Goal: Information Seeking & Learning: Learn about a topic

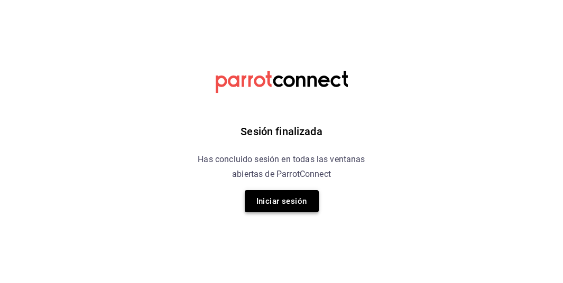
click at [303, 201] on button "Iniciar sesión" at bounding box center [282, 201] width 74 height 22
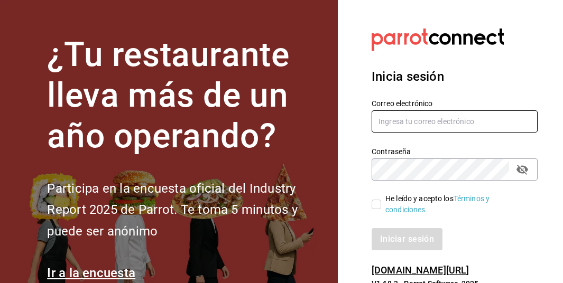
click at [419, 119] on input "text" at bounding box center [454, 121] width 166 height 22
type input "[EMAIL_ADDRESS][DOMAIN_NAME]"
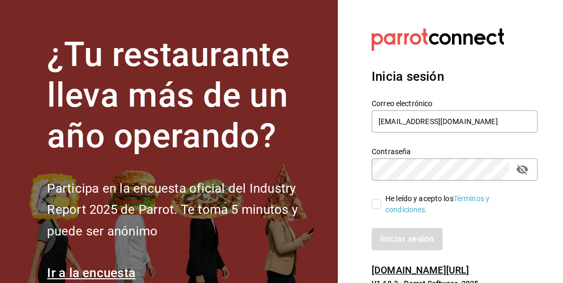
click at [527, 169] on icon "passwordField" at bounding box center [522, 170] width 12 height 10
click at [377, 204] on input "He leído y acepto los Términos y condiciones." at bounding box center [376, 205] width 10 height 10
checkbox input "true"
click at [398, 237] on button "Iniciar sesión" at bounding box center [407, 239] width 72 height 22
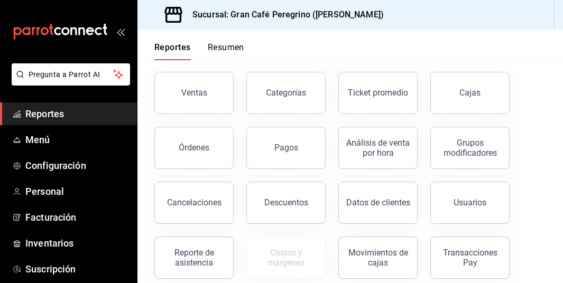
scroll to position [49, 0]
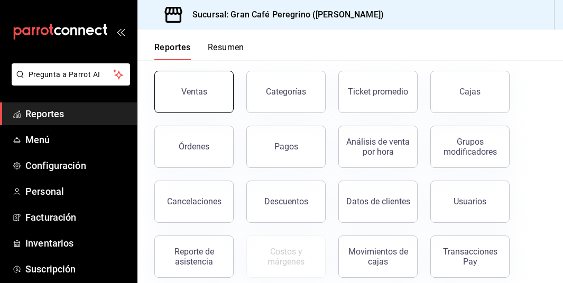
click at [202, 88] on div "Ventas" at bounding box center [194, 92] width 26 height 10
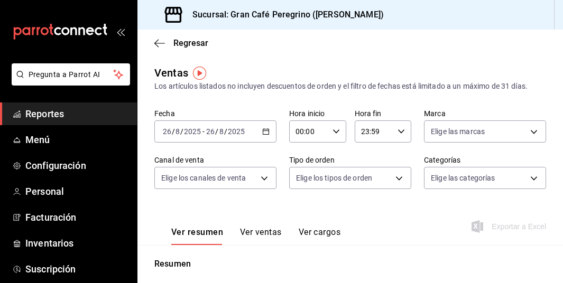
click at [264, 129] on \(Stroke\) "button" at bounding box center [266, 132] width 6 height 6
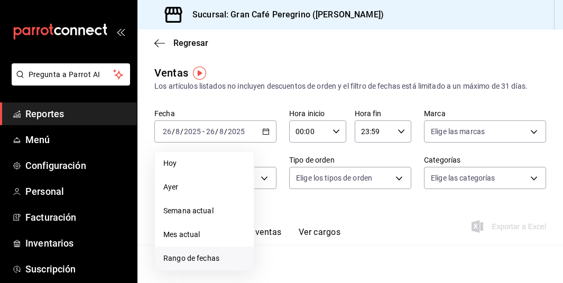
click at [192, 255] on span "Rango de fechas" at bounding box center [204, 258] width 82 height 11
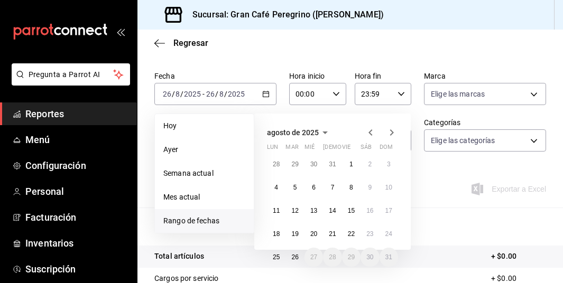
scroll to position [59, 0]
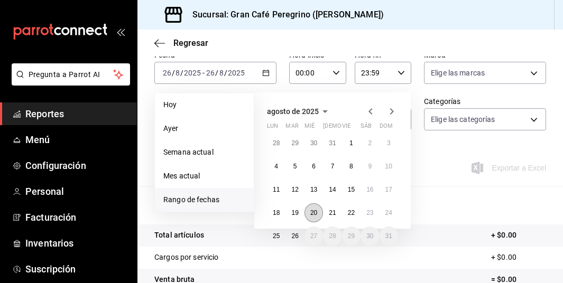
click at [312, 212] on abbr "20" at bounding box center [313, 212] width 7 height 7
click at [274, 235] on abbr "25" at bounding box center [276, 235] width 7 height 7
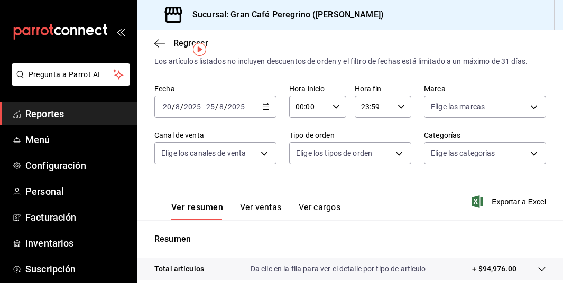
scroll to position [24, 0]
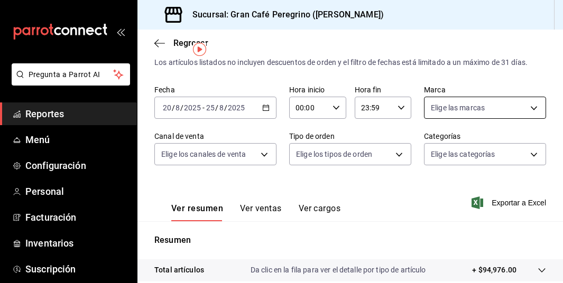
click at [452, 104] on body "Pregunta a Parrot AI Reportes Menú Configuración Personal Facturación Inventari…" at bounding box center [281, 141] width 563 height 283
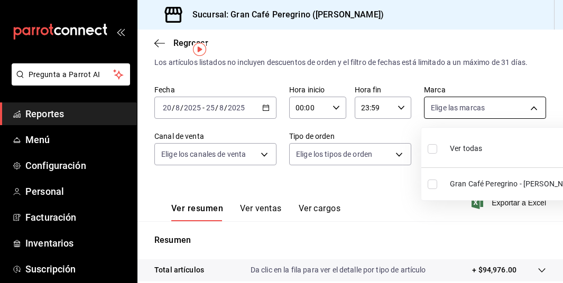
click at [452, 104] on div at bounding box center [281, 141] width 563 height 283
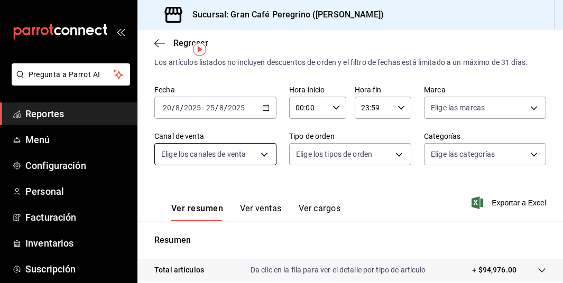
click at [263, 158] on body "Pregunta a Parrot AI Reportes Menú Configuración Personal Facturación Inventari…" at bounding box center [281, 141] width 563 height 283
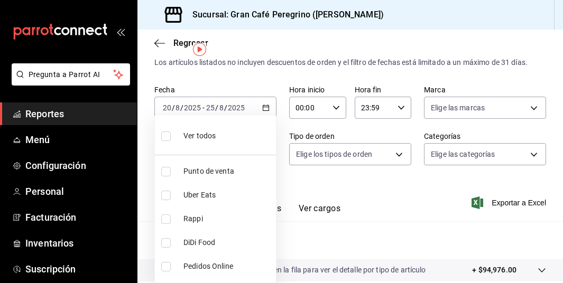
click at [263, 158] on ul "Ver todos Punto de venta Uber Eats Rappi DiDi Food Pedidos Online" at bounding box center [215, 198] width 121 height 167
click at [330, 152] on div at bounding box center [281, 141] width 563 height 283
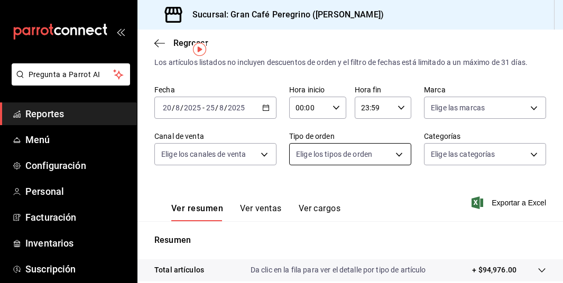
click at [335, 154] on body "Pregunta a Parrot AI Reportes Menú Configuración Personal Facturación Inventari…" at bounding box center [281, 141] width 563 height 283
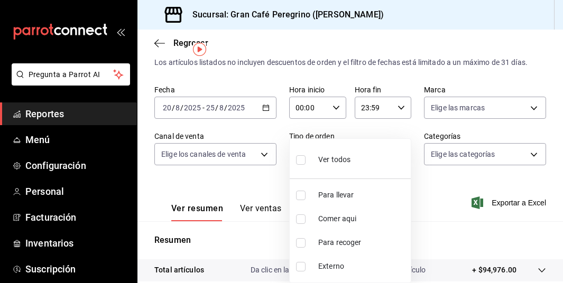
click at [335, 154] on span "Ver todos" at bounding box center [334, 159] width 32 height 11
type input "2e88db61-6896-4de8-ad06-4b971b568805,8914431d-150b-496c-b475-c9012ffef441,f1d23…"
checkbox input "true"
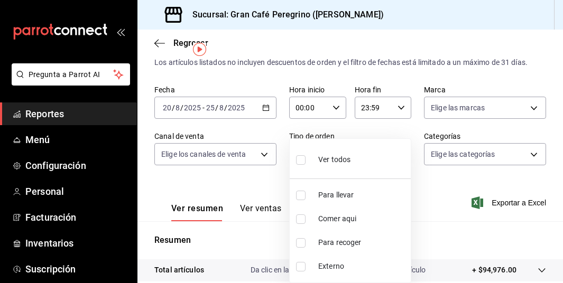
checkbox input "true"
click at [447, 155] on div at bounding box center [281, 141] width 563 height 283
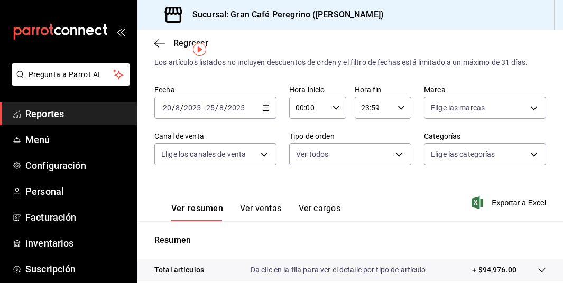
click at [447, 155] on body "Pregunta a Parrot AI Reportes Menú Configuración Personal Facturación Inventari…" at bounding box center [281, 141] width 563 height 283
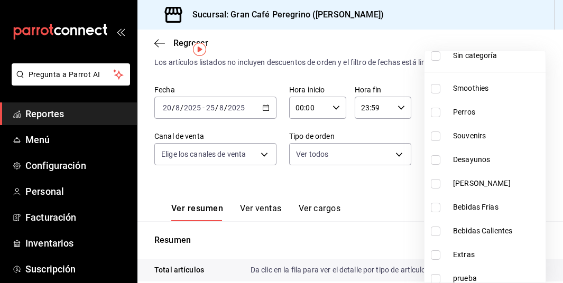
scroll to position [43, 0]
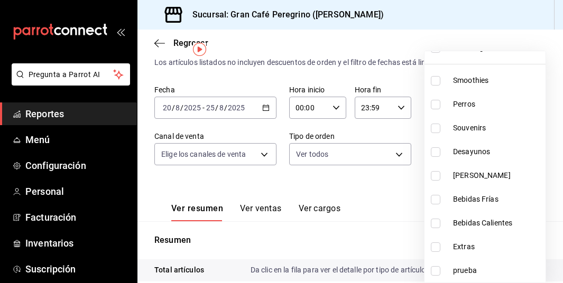
click at [295, 186] on div at bounding box center [281, 141] width 563 height 283
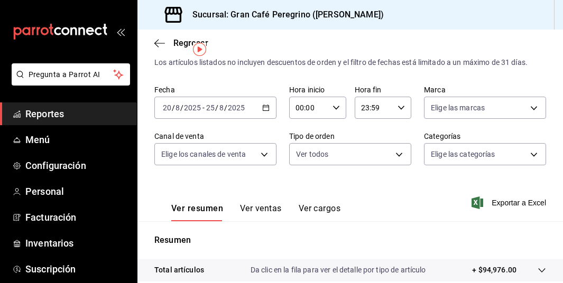
click at [267, 108] on icon "button" at bounding box center [265, 107] width 7 height 7
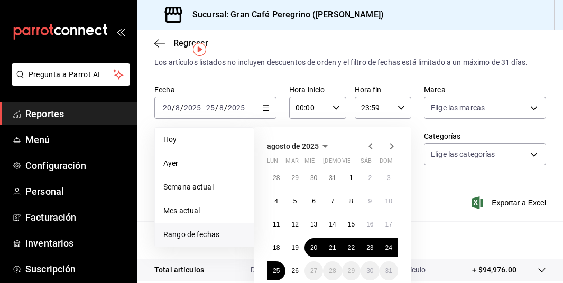
click at [368, 146] on icon "button" at bounding box center [370, 146] width 4 height 6
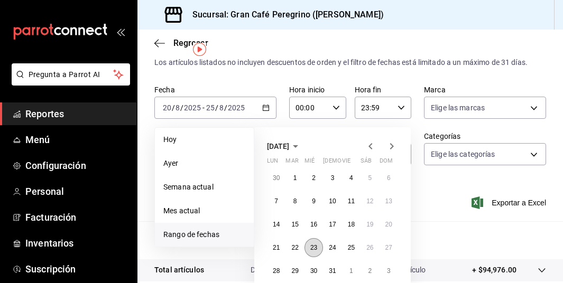
click at [313, 249] on abbr "23" at bounding box center [313, 247] width 7 height 7
click at [313, 247] on abbr "23" at bounding box center [313, 247] width 7 height 7
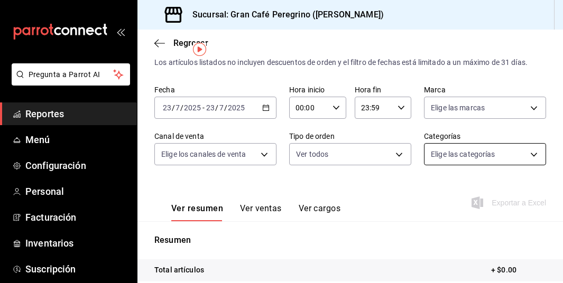
click at [444, 155] on body "Pregunta a Parrot AI Reportes Menú Configuración Personal Facturación Inventari…" at bounding box center [281, 141] width 563 height 283
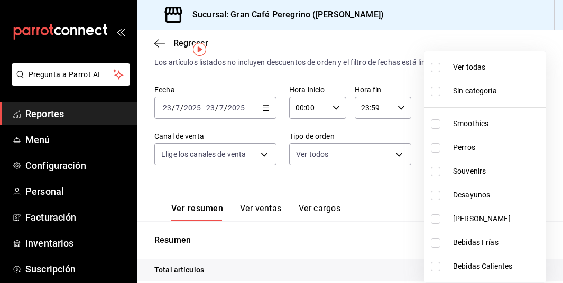
click at [462, 214] on span "[PERSON_NAME]" at bounding box center [497, 218] width 88 height 11
type input "a2285e83-211e-4575-a4b5-64c50443b874"
checkbox input "true"
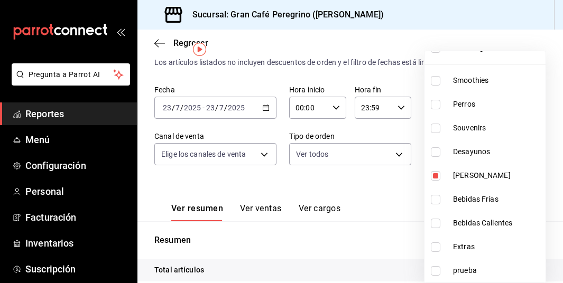
click at [472, 174] on span "[PERSON_NAME]" at bounding box center [497, 175] width 88 height 11
checkbox input "false"
click at [450, 180] on li "[PERSON_NAME]" at bounding box center [484, 176] width 121 height 24
type input "a2285e83-211e-4575-a4b5-64c50443b874"
checkbox input "true"
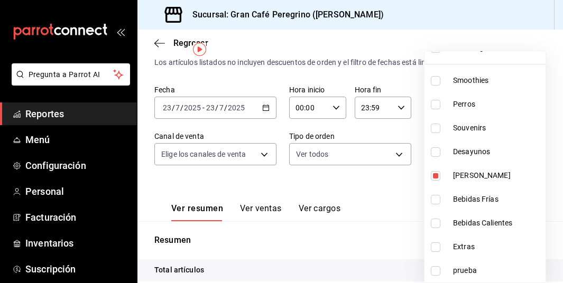
click at [358, 202] on div at bounding box center [281, 141] width 563 height 283
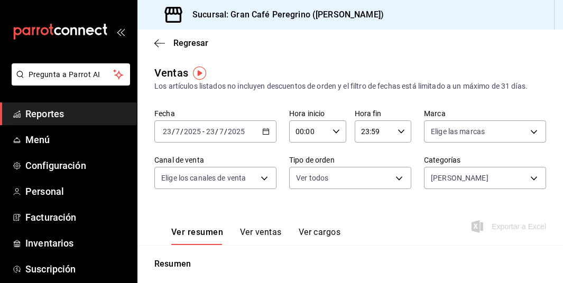
click at [268, 127] on div "[DATE] [DATE] - [DATE] [DATE]" at bounding box center [215, 131] width 122 height 22
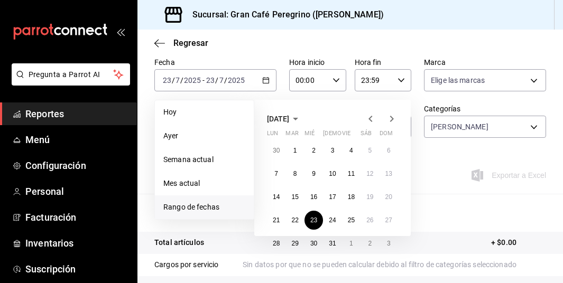
scroll to position [59, 0]
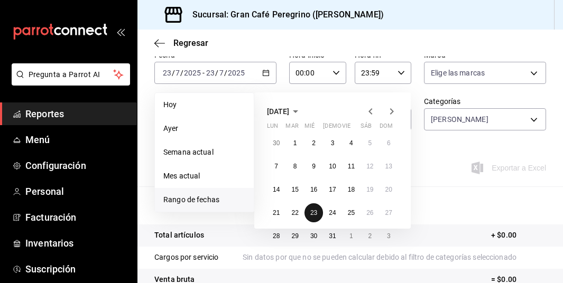
click at [312, 211] on abbr "23" at bounding box center [313, 212] width 7 height 7
click at [310, 213] on abbr "23" at bounding box center [313, 212] width 7 height 7
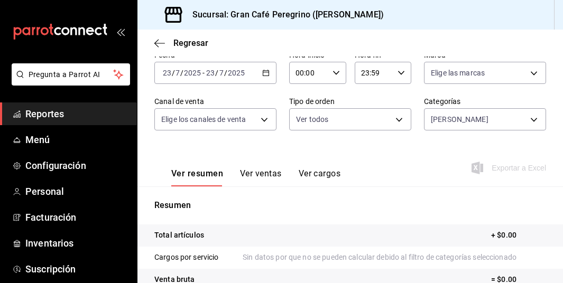
click at [186, 236] on p "Total artículos" at bounding box center [179, 235] width 50 height 11
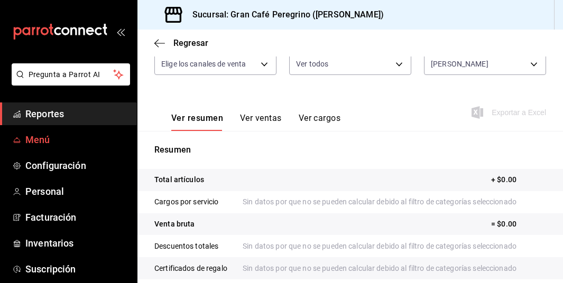
click at [39, 141] on span "Menú" at bounding box center [76, 140] width 103 height 14
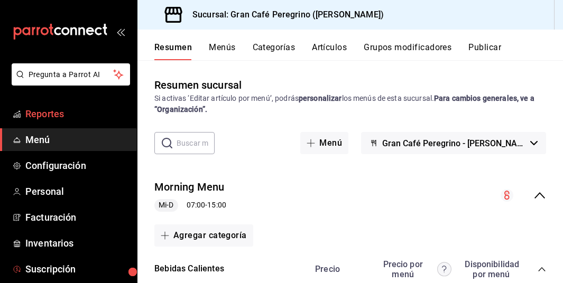
scroll to position [70, 0]
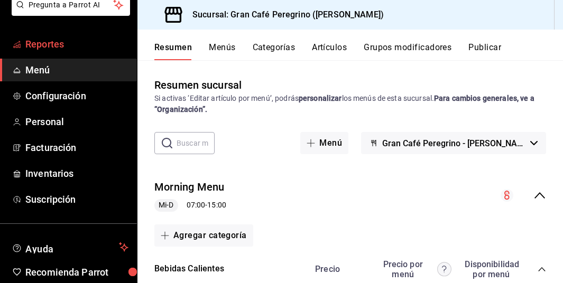
click at [53, 44] on span "Reportes" at bounding box center [76, 44] width 103 height 14
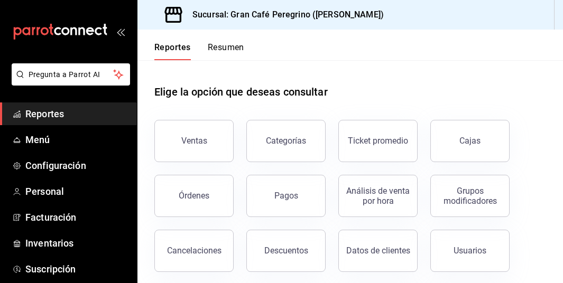
click at [236, 41] on div "Reportes Resumen" at bounding box center [190, 45] width 107 height 31
click at [232, 46] on button "Resumen" at bounding box center [226, 51] width 36 height 18
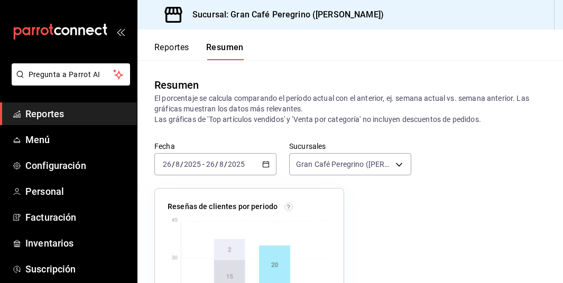
click at [267, 165] on icon "button" at bounding box center [265, 164] width 7 height 7
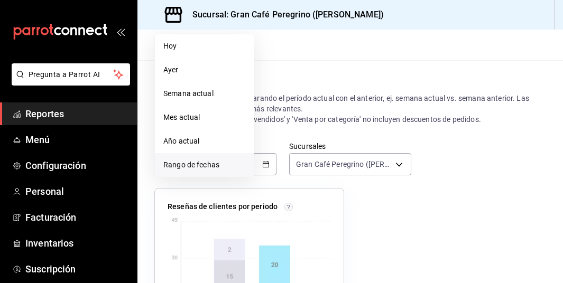
click at [181, 160] on span "Rango de fechas" at bounding box center [204, 165] width 82 height 11
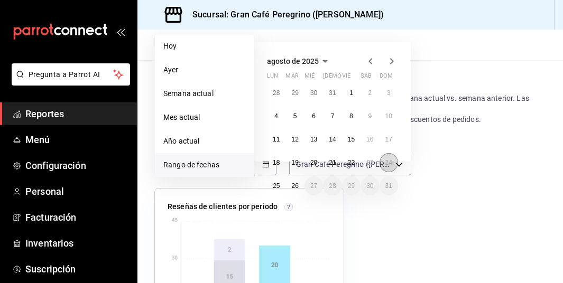
click at [397, 164] on button "24" at bounding box center [388, 162] width 18 height 19
click at [425, 67] on div "[DATE] lun mar mié jue vie sáb dom 28 29 30 31 1 2 3 4 5 6 7 8 9 10 11 12 13 14…" at bounding box center [346, 93] width 185 height 119
click at [413, 108] on div "[DATE] lun mar mié jue vie sáb dom 28 29 30 31 1 2 3 4 5 6 7 8 9 10 11 12 13 14…" at bounding box center [346, 93] width 185 height 119
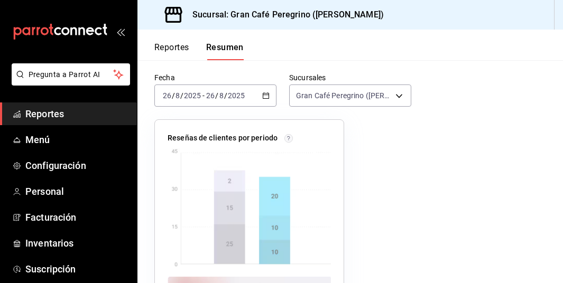
scroll to position [76, 0]
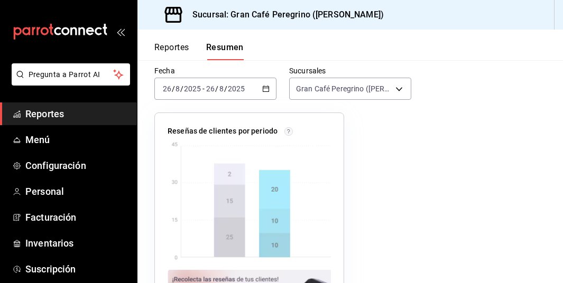
click at [198, 88] on input "2025" at bounding box center [192, 89] width 18 height 8
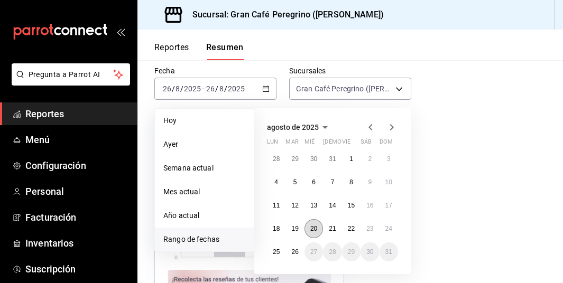
click at [320, 231] on button "20" at bounding box center [313, 228] width 18 height 19
click at [314, 231] on abbr "20" at bounding box center [313, 228] width 7 height 7
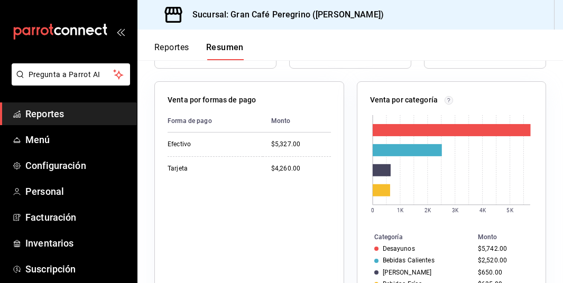
scroll to position [227, 0]
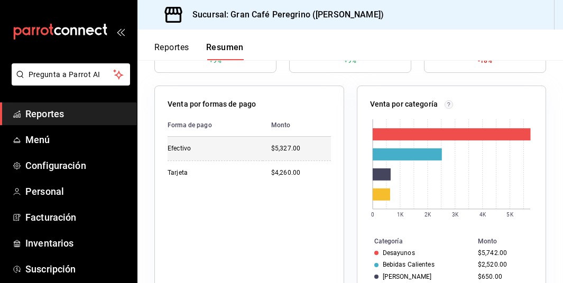
click at [282, 151] on div "$5,327.00" at bounding box center [301, 148] width 60 height 9
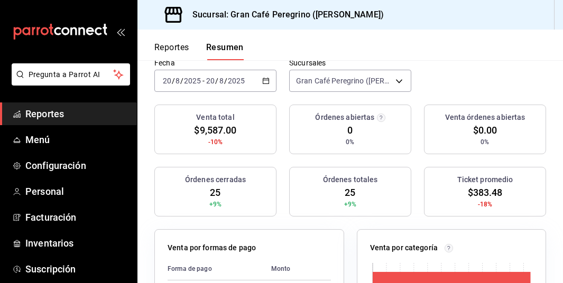
scroll to position [0, 0]
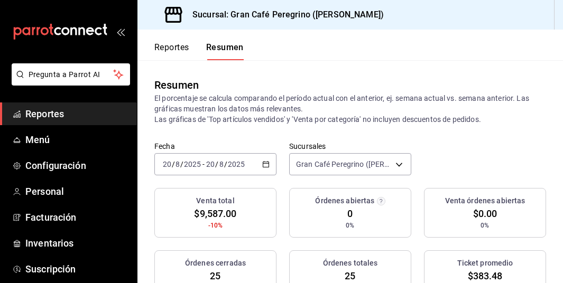
click at [265, 164] on icon "button" at bounding box center [265, 164] width 7 height 7
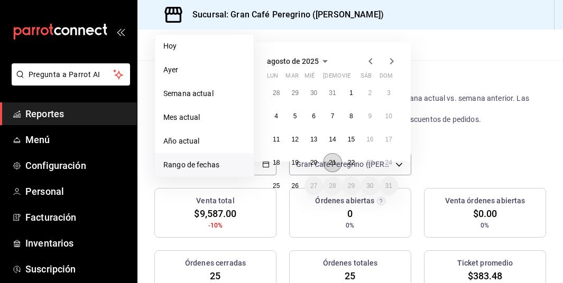
click at [331, 161] on abbr "21" at bounding box center [332, 162] width 7 height 7
click at [335, 162] on button "21" at bounding box center [332, 162] width 18 height 19
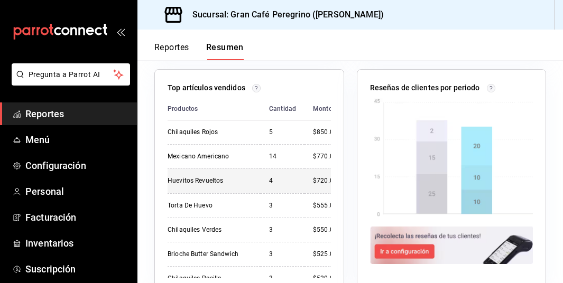
scroll to position [478, 0]
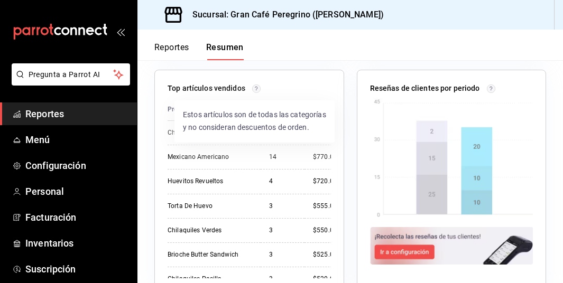
click at [255, 89] on circle at bounding box center [256, 89] width 8 height 8
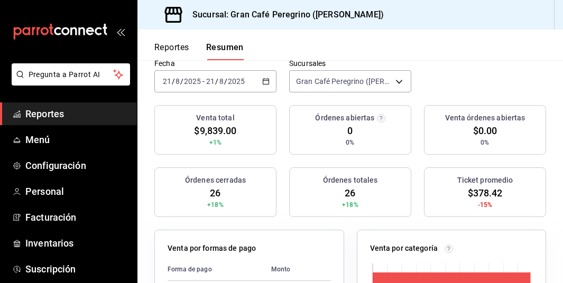
scroll to position [0, 0]
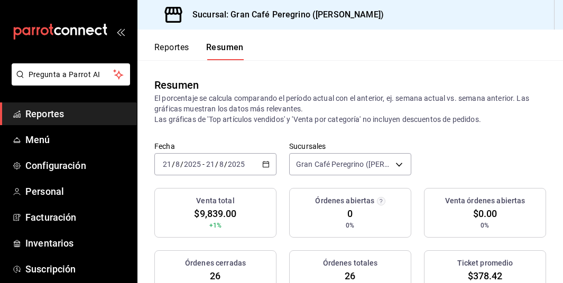
click at [169, 47] on button "Reportes" at bounding box center [171, 51] width 35 height 18
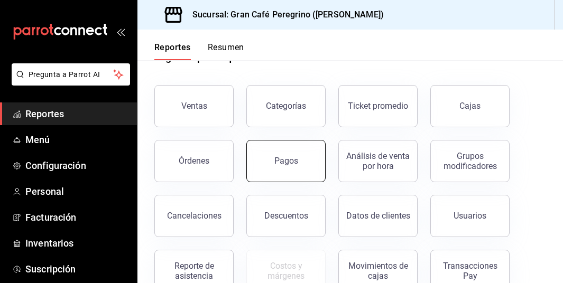
scroll to position [35, 0]
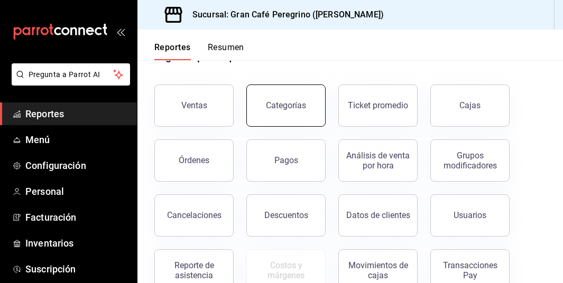
click at [281, 105] on div "Categorías" at bounding box center [286, 105] width 40 height 10
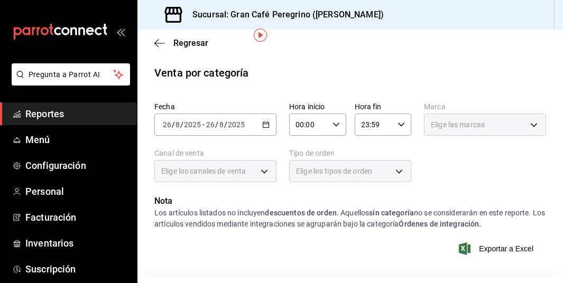
scroll to position [42, 0]
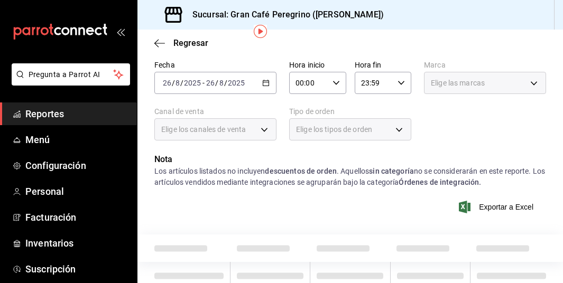
click at [264, 84] on icon "button" at bounding box center [265, 82] width 7 height 7
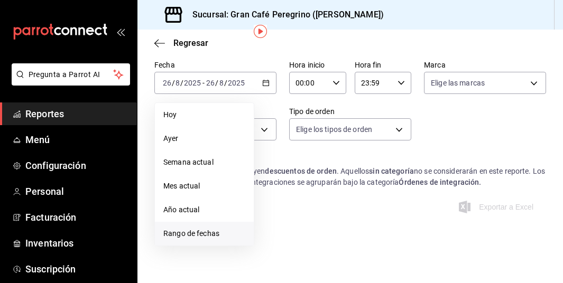
click at [192, 235] on span "Rango de fechas" at bounding box center [204, 233] width 82 height 11
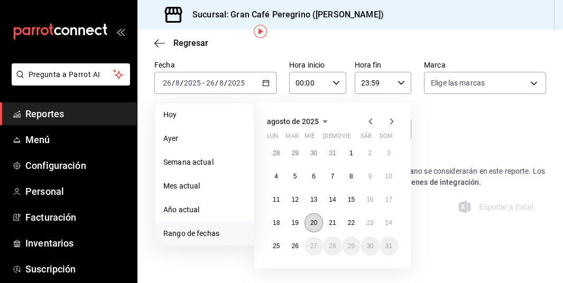
click at [313, 221] on abbr "20" at bounding box center [313, 222] width 7 height 7
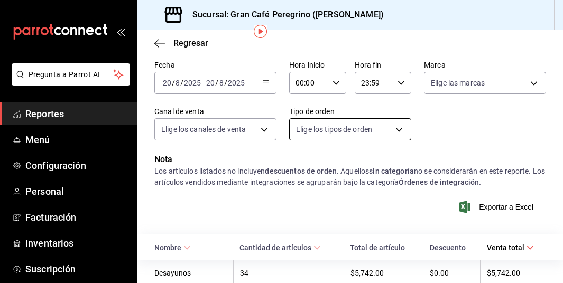
click at [320, 127] on body "Pregunta a Parrot AI Reportes Menú Configuración Personal Facturación Inventari…" at bounding box center [281, 141] width 563 height 283
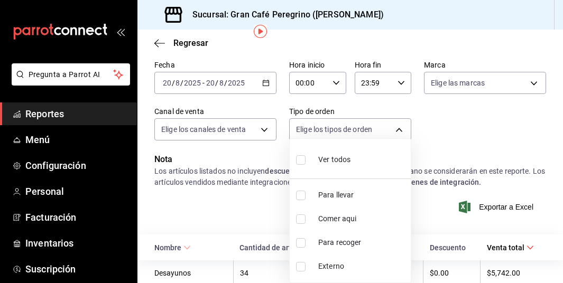
click at [468, 88] on div at bounding box center [281, 141] width 563 height 283
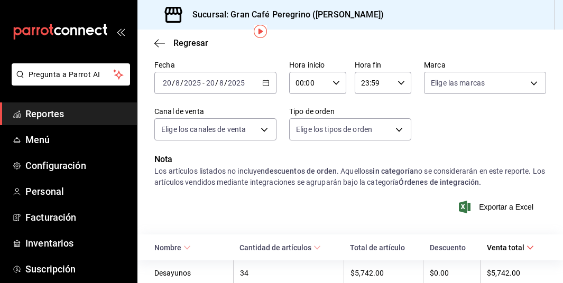
click at [468, 88] on body "Pregunta a Parrot AI Reportes Menú Configuración Personal Facturación Inventari…" at bounding box center [281, 141] width 563 height 283
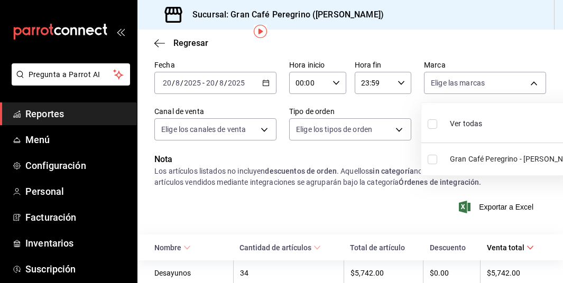
click at [468, 88] on div at bounding box center [281, 141] width 563 height 283
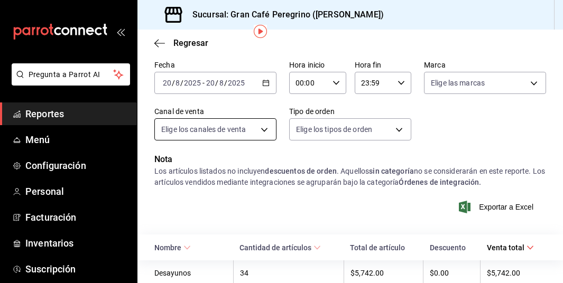
click at [247, 134] on body "Pregunta a Parrot AI Reportes Menú Configuración Personal Facturación Inventari…" at bounding box center [281, 141] width 563 height 283
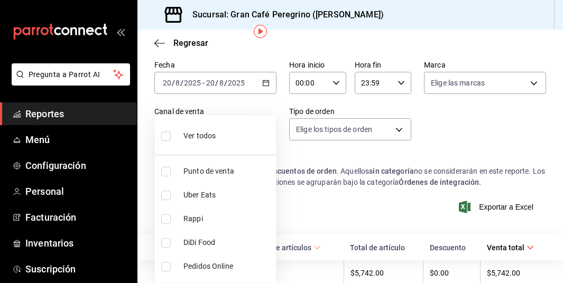
click at [247, 134] on li "Ver todos" at bounding box center [215, 134] width 121 height 31
type input "PARROT,UBER_EATS,RAPPI,DIDI_FOOD,ONLINE"
checkbox input "true"
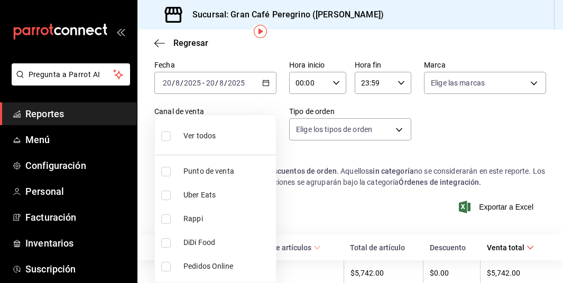
checkbox input "true"
click at [301, 166] on div at bounding box center [281, 141] width 563 height 283
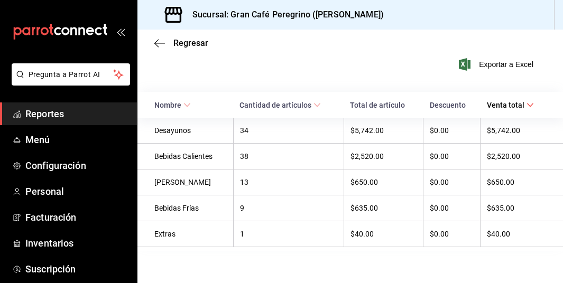
scroll to position [186, 0]
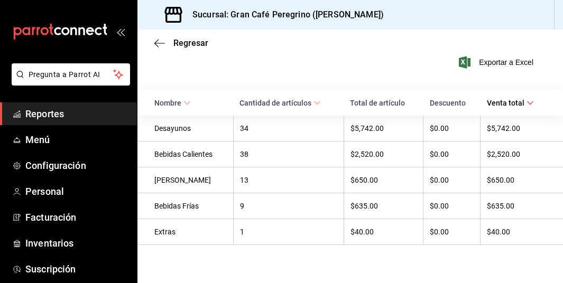
click at [180, 180] on div "[PERSON_NAME]" at bounding box center [190, 180] width 72 height 8
click at [494, 179] on div "$650.00" at bounding box center [516, 180] width 59 height 8
click at [249, 180] on div "13" at bounding box center [288, 180] width 97 height 8
click at [180, 179] on div "[PERSON_NAME]" at bounding box center [190, 180] width 72 height 8
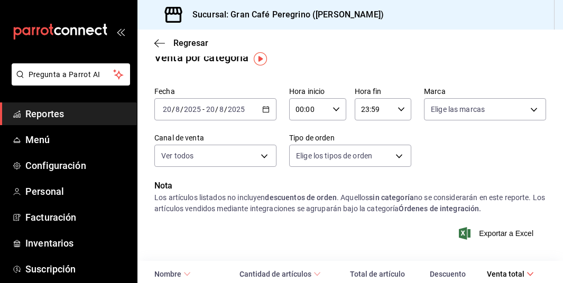
scroll to position [12, 0]
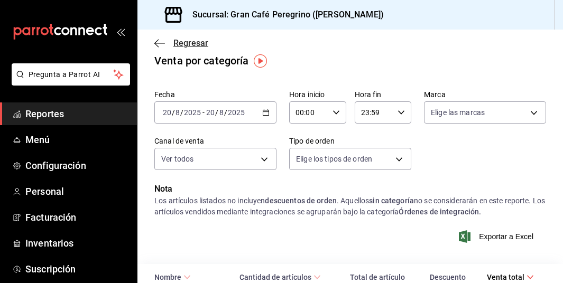
click at [162, 45] on icon "button" at bounding box center [159, 44] width 11 height 10
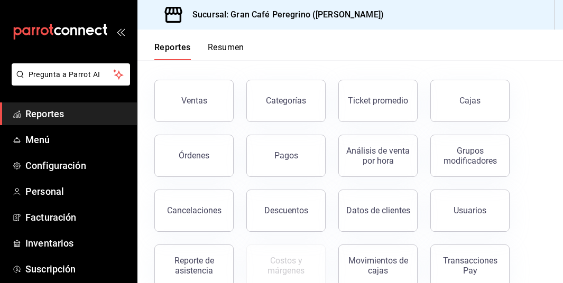
scroll to position [41, 0]
click at [194, 148] on button "Órdenes" at bounding box center [193, 155] width 79 height 42
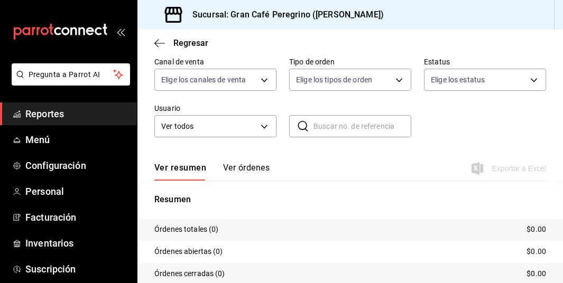
scroll to position [85, 0]
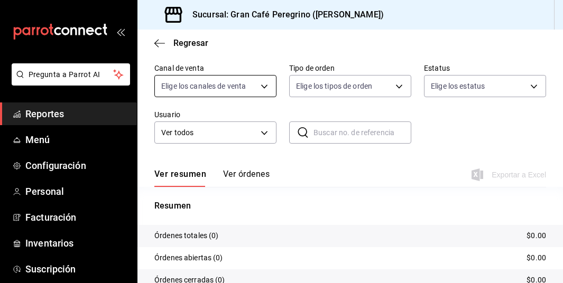
click at [236, 90] on body "Pregunta a Parrot AI Reportes Menú Configuración Personal Facturación Inventari…" at bounding box center [281, 141] width 563 height 283
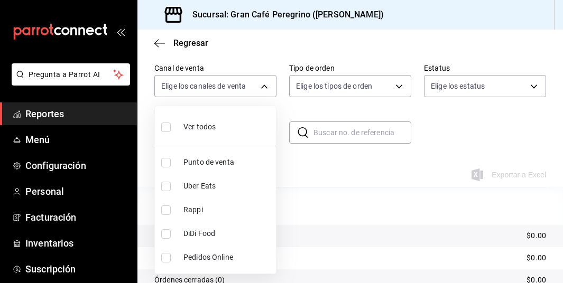
click at [322, 83] on div at bounding box center [281, 141] width 563 height 283
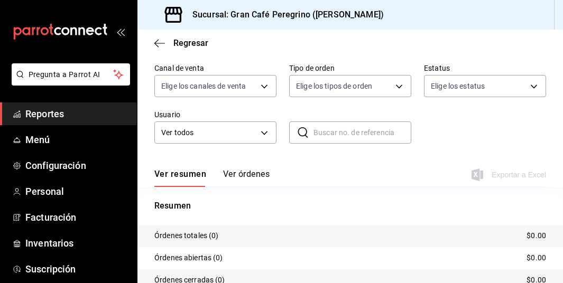
click at [322, 83] on body "Pregunta a Parrot AI Reportes Menú Configuración Personal Facturación Inventari…" at bounding box center [281, 141] width 563 height 283
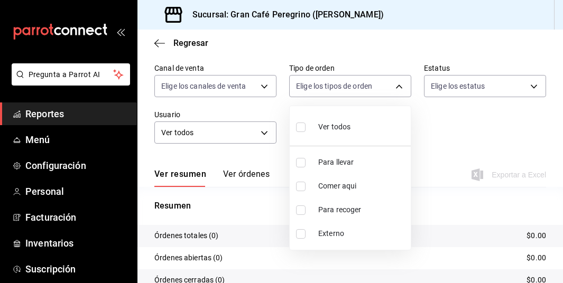
click at [322, 83] on div at bounding box center [281, 141] width 563 height 283
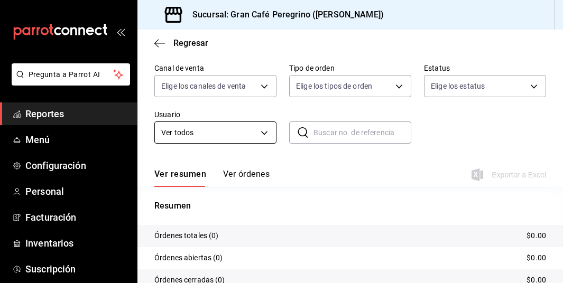
click at [251, 134] on body "Pregunta a Parrot AI Reportes Menú Configuración Personal Facturación Inventari…" at bounding box center [281, 141] width 563 height 283
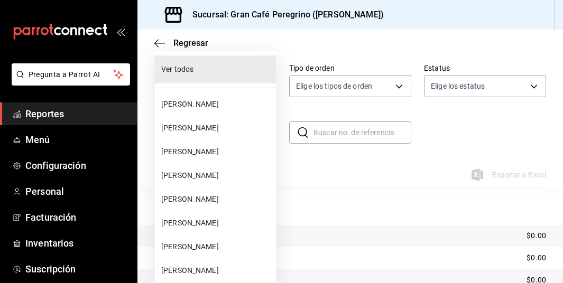
click at [251, 134] on li "[PERSON_NAME]" at bounding box center [215, 128] width 121 height 24
type input "5cb01bb3-88ff-403a-af5d-16b4c314c0c1"
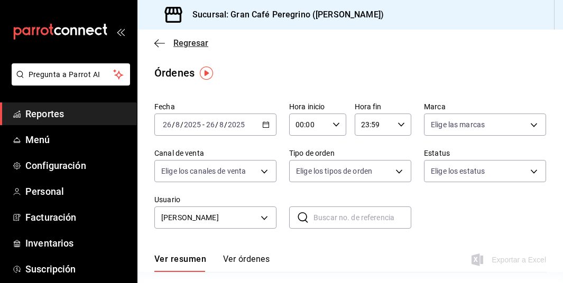
click at [161, 44] on icon "button" at bounding box center [159, 44] width 11 height 10
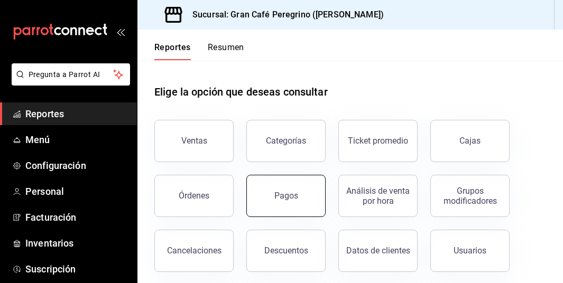
scroll to position [51, 0]
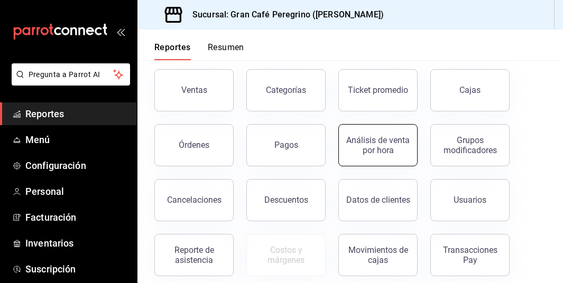
click at [374, 145] on div "Análisis de venta por hora" at bounding box center [378, 145] width 66 height 20
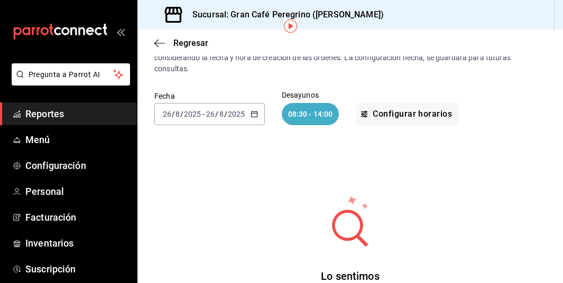
scroll to position [47, 0]
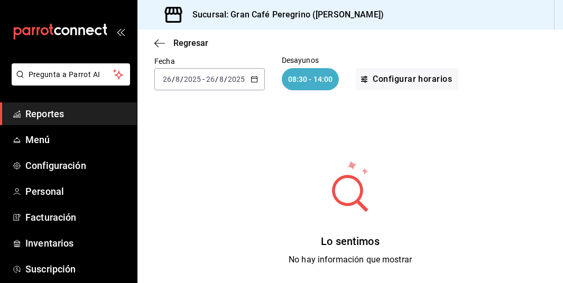
scroll to position [95, 0]
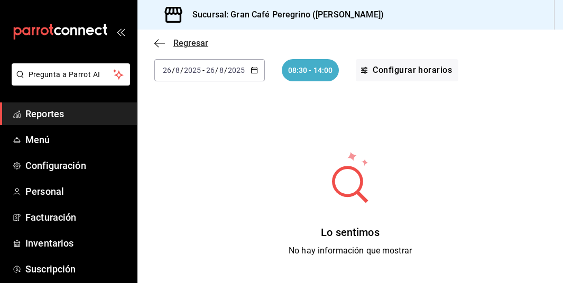
click at [159, 42] on icon "button" at bounding box center [159, 44] width 11 height 10
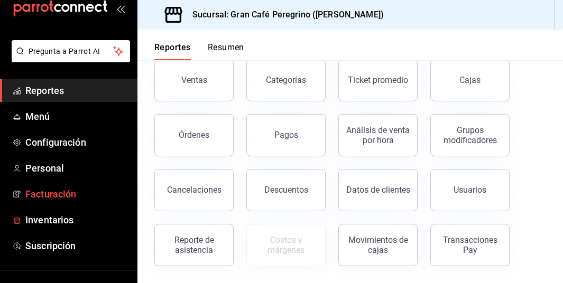
scroll to position [0, 0]
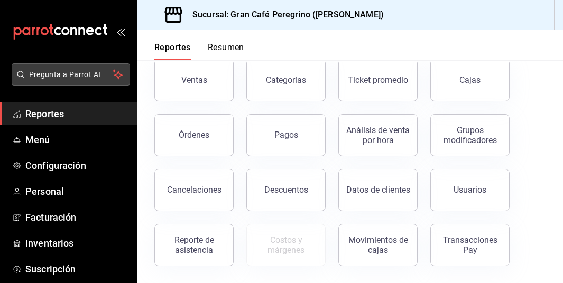
click at [78, 80] on span "Pregunta a Parrot AI" at bounding box center [71, 74] width 84 height 11
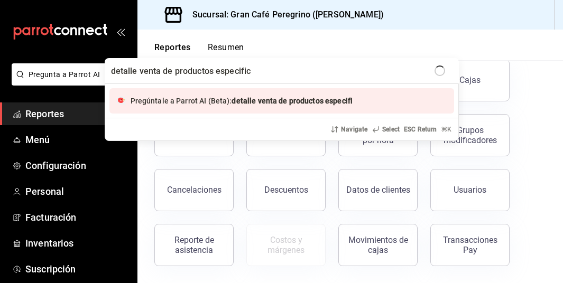
type input "detalle venta de productos especifico"
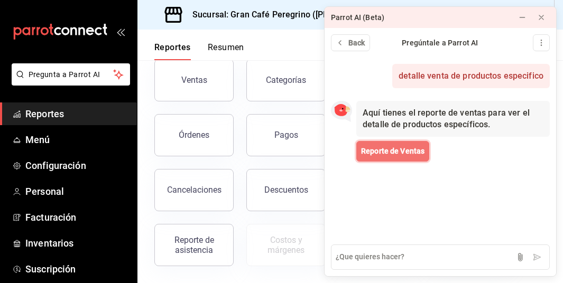
click at [391, 151] on span "Reporte de Ventas" at bounding box center [392, 151] width 63 height 11
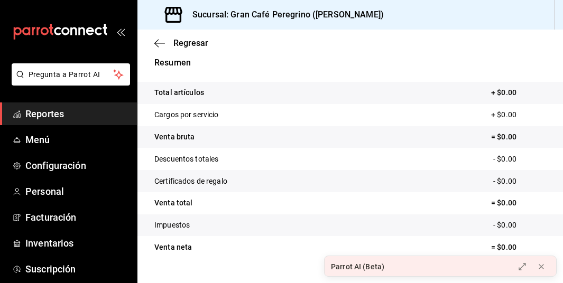
scroll to position [223, 0]
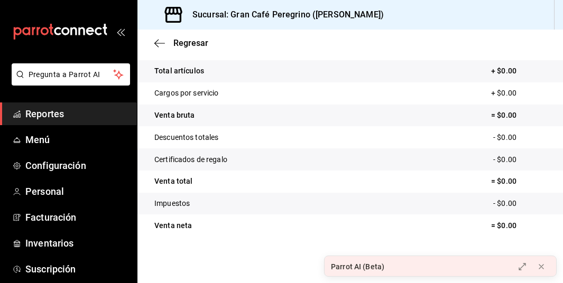
click at [184, 73] on p "Total artículos" at bounding box center [179, 71] width 50 height 11
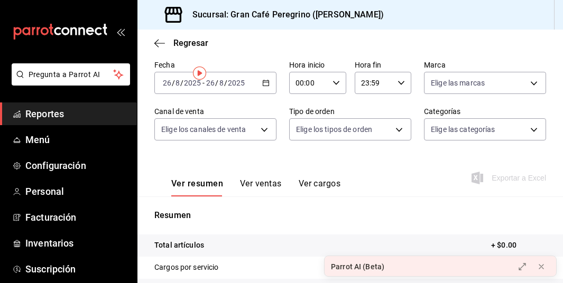
scroll to position [0, 0]
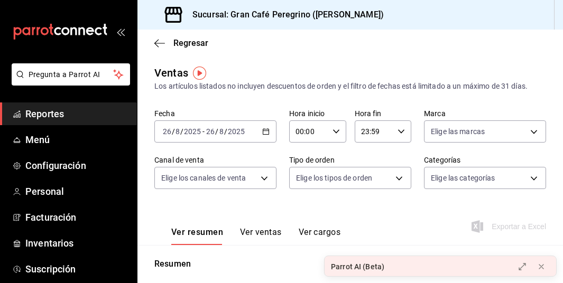
click at [269, 128] on icon "button" at bounding box center [265, 131] width 7 height 7
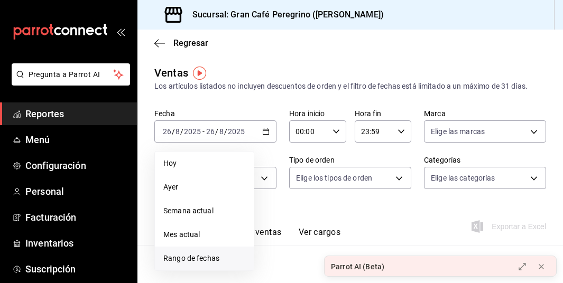
click at [190, 255] on span "Rango de fechas" at bounding box center [204, 258] width 82 height 11
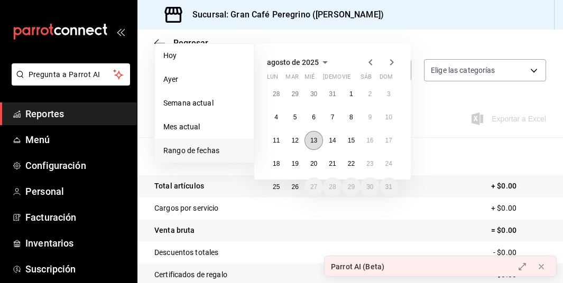
scroll to position [109, 0]
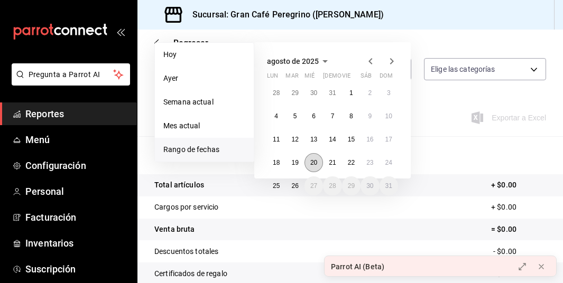
click at [310, 158] on button "20" at bounding box center [313, 162] width 18 height 19
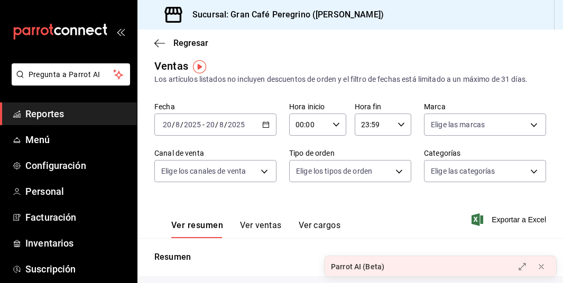
scroll to position [6, 0]
click at [447, 167] on body "Pregunta a Parrot AI Reportes Menú Configuración Personal Facturación Inventari…" at bounding box center [281, 141] width 563 height 283
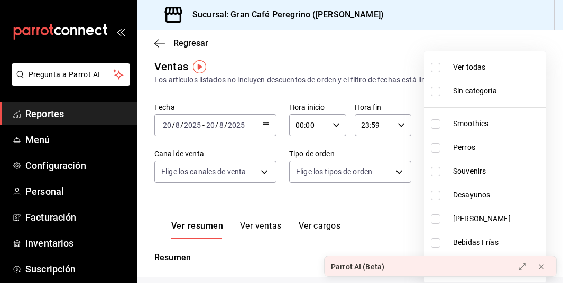
click at [463, 214] on span "[PERSON_NAME]" at bounding box center [497, 218] width 88 height 11
type input "a2285e83-211e-4575-a4b5-64c50443b874"
checkbox input "true"
click at [346, 202] on div at bounding box center [281, 141] width 563 height 283
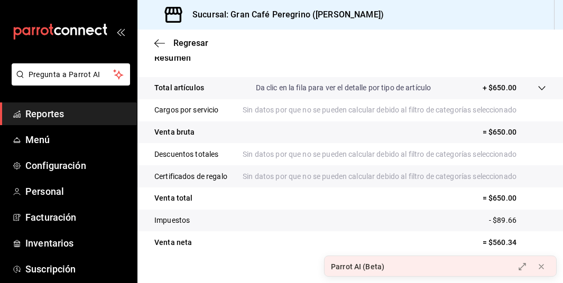
scroll to position [223, 0]
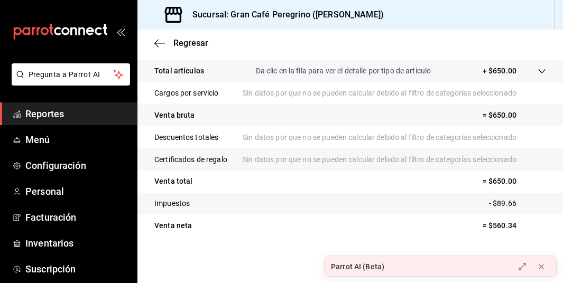
click at [543, 69] on icon at bounding box center [541, 71] width 8 height 8
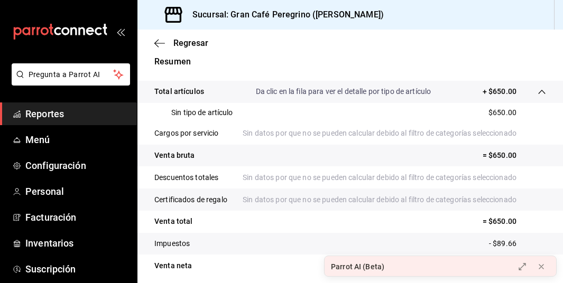
scroll to position [213, 0]
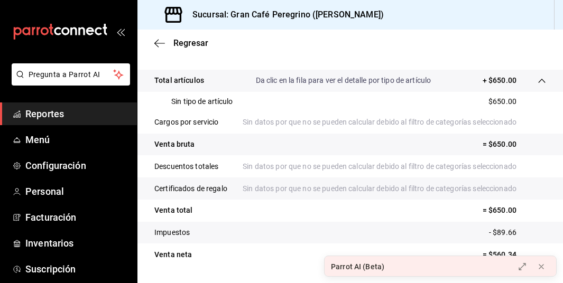
click at [186, 80] on p "Total artículos" at bounding box center [179, 80] width 50 height 11
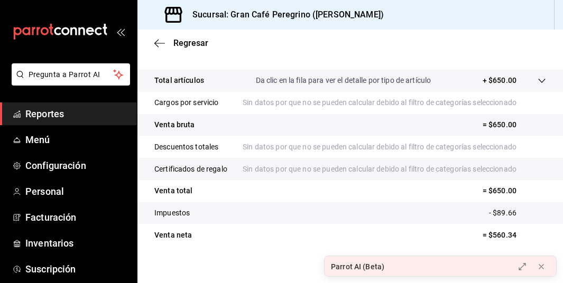
click at [186, 80] on p "Total artículos" at bounding box center [179, 80] width 50 height 11
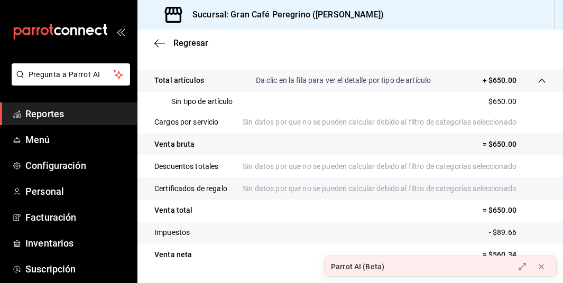
click at [195, 101] on p "Sin tipo de artículo" at bounding box center [202, 101] width 62 height 11
click at [501, 99] on p "$650.00" at bounding box center [502, 101] width 28 height 11
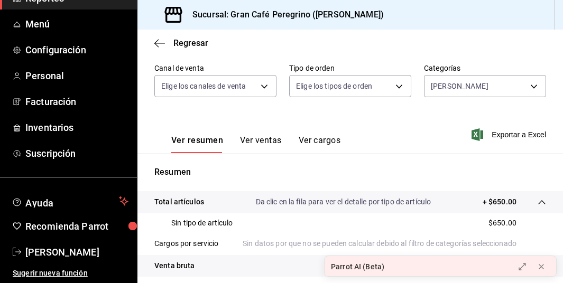
scroll to position [91, 0]
click at [257, 140] on button "Ver ventas" at bounding box center [261, 145] width 42 height 18
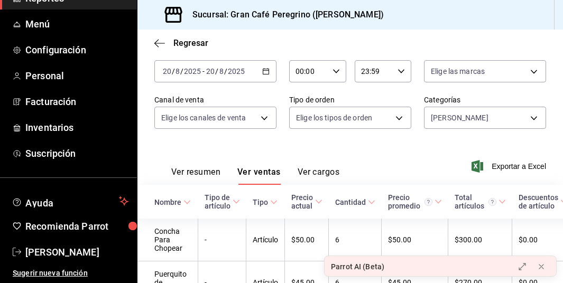
scroll to position [61, 0]
click at [454, 120] on body "Pregunta a Parrot AI Reportes Menú Configuración Personal Facturación Inventari…" at bounding box center [281, 141] width 563 height 283
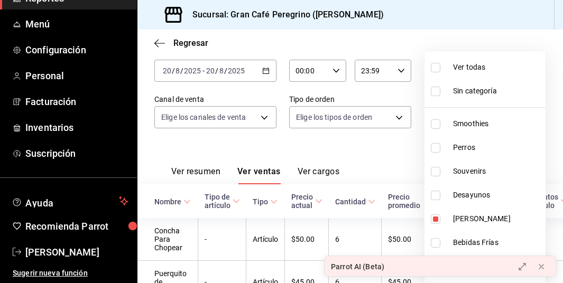
click at [469, 191] on span "Desayunos" at bounding box center [497, 195] width 88 height 11
type input "a2285e83-211e-4575-a4b5-64c50443b874,7d3598f3-af83-4fcc-b4ca-87bd03bcdef1"
checkbox input "true"
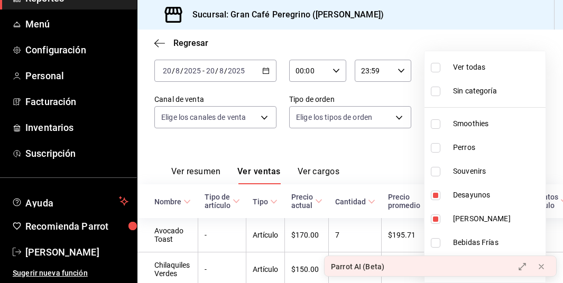
click at [437, 219] on input "checkbox" at bounding box center [436, 219] width 10 height 10
checkbox input "false"
click at [368, 155] on div at bounding box center [281, 141] width 563 height 283
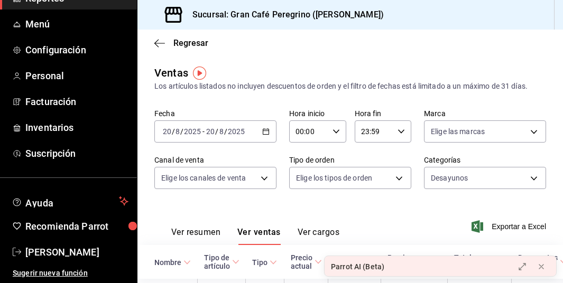
click at [268, 129] on \(Stroke\) "button" at bounding box center [266, 132] width 6 height 6
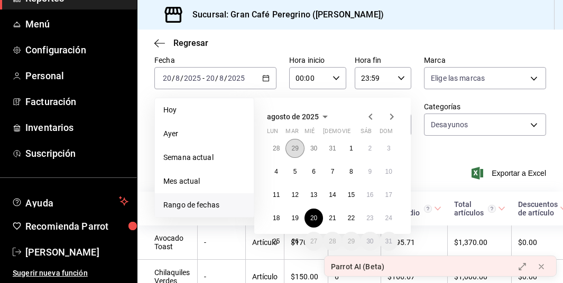
scroll to position [59, 0]
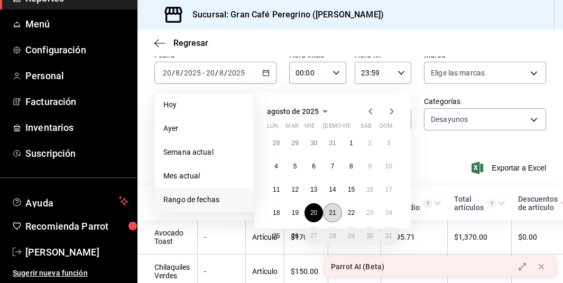
click at [333, 213] on abbr "21" at bounding box center [332, 212] width 7 height 7
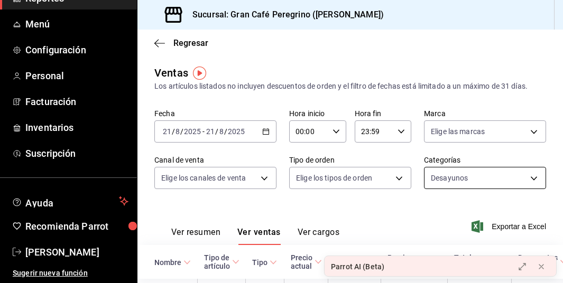
click at [463, 180] on body "Pregunta a Parrot AI Reportes Menú Configuración Personal Facturación Inventari…" at bounding box center [281, 141] width 563 height 283
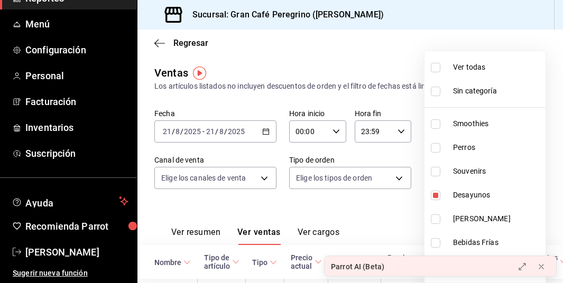
click at [470, 217] on span "[PERSON_NAME]" at bounding box center [497, 218] width 88 height 11
type input "7d3598f3-af83-4fcc-b4ca-87bd03bcdef1,a2285e83-211e-4575-a4b5-64c50443b874"
checkbox input "true"
click at [469, 197] on span "Desayunos" at bounding box center [497, 195] width 88 height 11
type input "a2285e83-211e-4575-a4b5-64c50443b874"
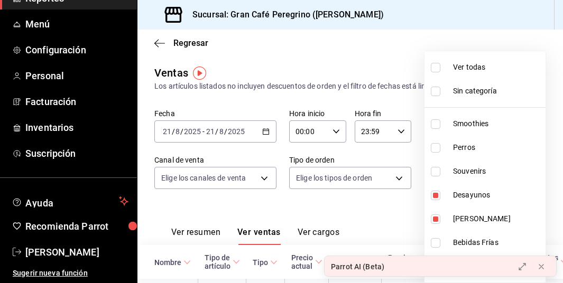
checkbox input "false"
click at [337, 199] on div at bounding box center [281, 141] width 563 height 283
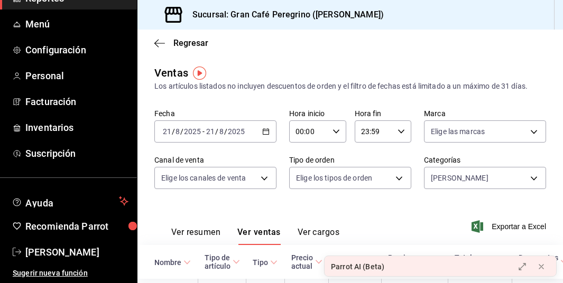
click at [265, 128] on icon "button" at bounding box center [265, 131] width 7 height 7
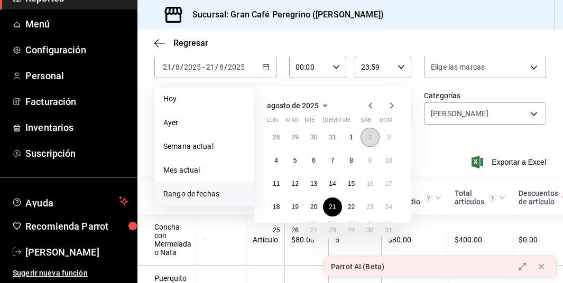
scroll to position [65, 0]
click at [353, 204] on abbr "22" at bounding box center [351, 206] width 7 height 7
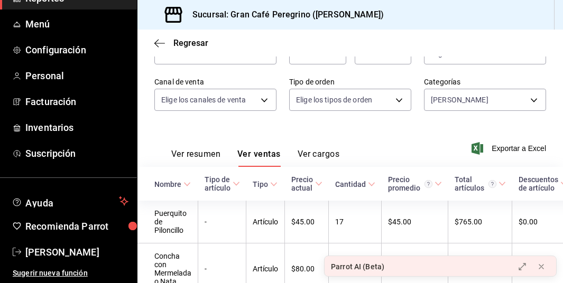
scroll to position [69, 0]
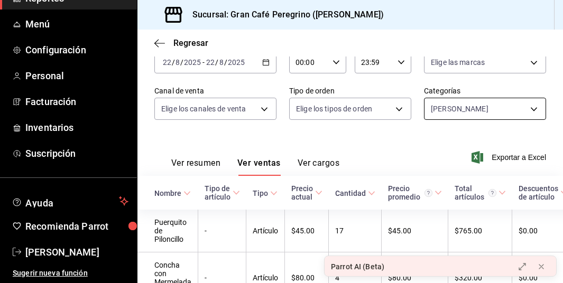
click at [470, 108] on body "Pregunta a Parrot AI Reportes Menú Configuración Personal Facturación Inventari…" at bounding box center [281, 141] width 563 height 283
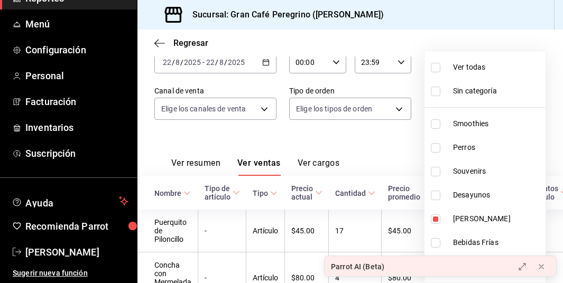
click at [455, 191] on span "Desayunos" at bounding box center [497, 195] width 88 height 11
type input "a2285e83-211e-4575-a4b5-64c50443b874,7d3598f3-af83-4fcc-b4ca-87bd03bcdef1"
checkbox input "true"
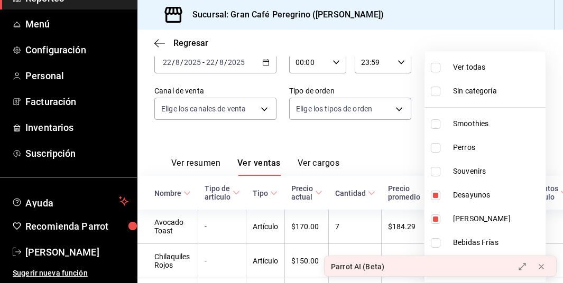
click at [372, 151] on div at bounding box center [281, 141] width 563 height 283
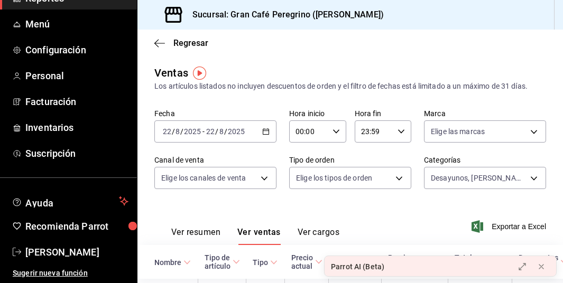
click at [269, 133] on icon "button" at bounding box center [265, 131] width 7 height 7
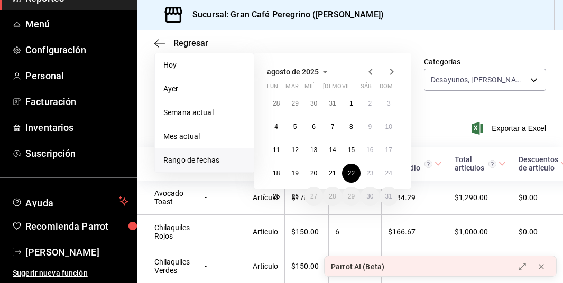
scroll to position [102, 0]
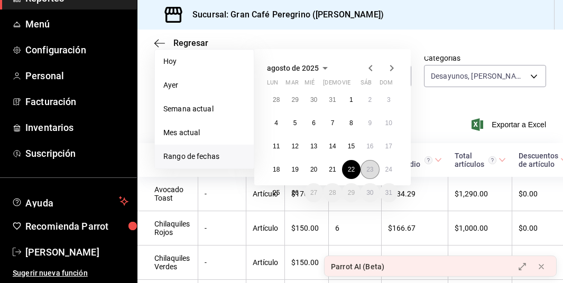
click at [372, 167] on abbr "23" at bounding box center [369, 169] width 7 height 7
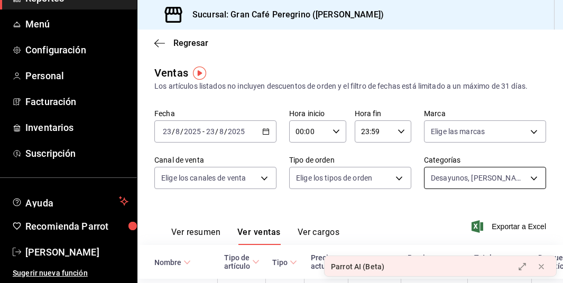
click at [471, 185] on body "Pregunta a Parrot AI Reportes Menú Configuración Personal Facturación Inventari…" at bounding box center [281, 141] width 563 height 283
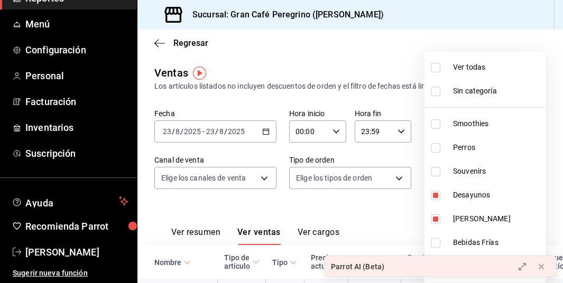
click at [366, 205] on div at bounding box center [281, 141] width 563 height 283
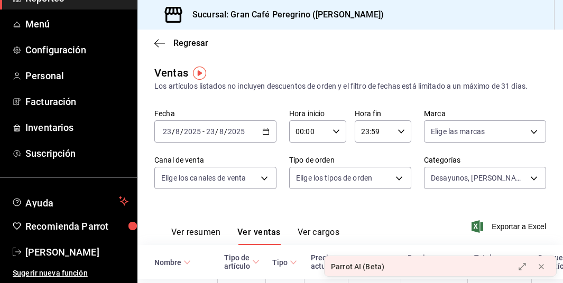
click at [239, 125] on div "[DATE] [DATE] - [DATE] [DATE]" at bounding box center [215, 131] width 122 height 22
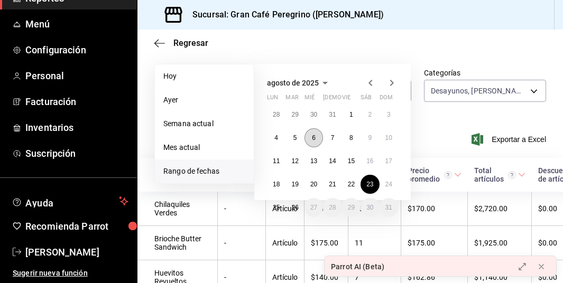
scroll to position [88, 0]
click at [394, 185] on button "24" at bounding box center [388, 183] width 18 height 19
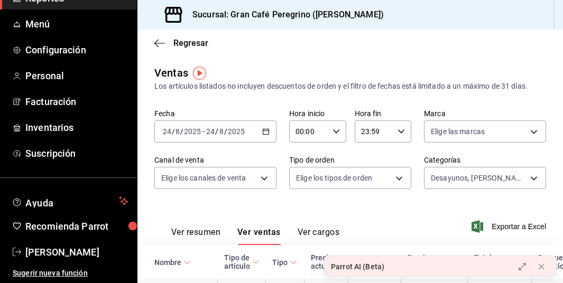
click at [266, 132] on icon "button" at bounding box center [265, 131] width 7 height 7
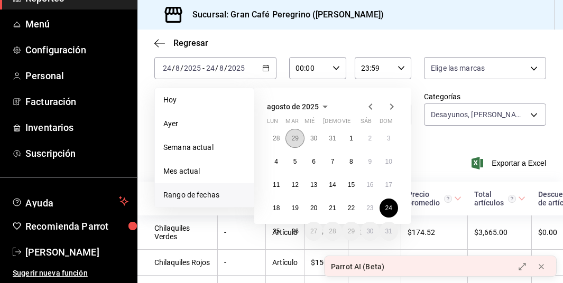
scroll to position [65, 0]
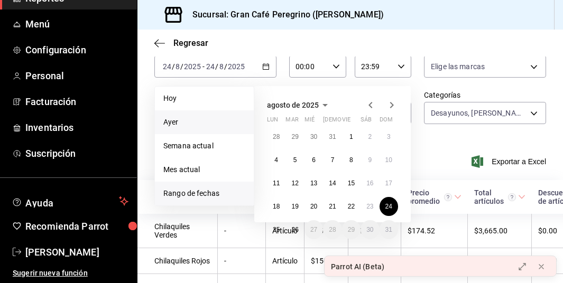
click at [238, 119] on span "Ayer" at bounding box center [204, 122] width 82 height 11
